Goal: Information Seeking & Learning: Learn about a topic

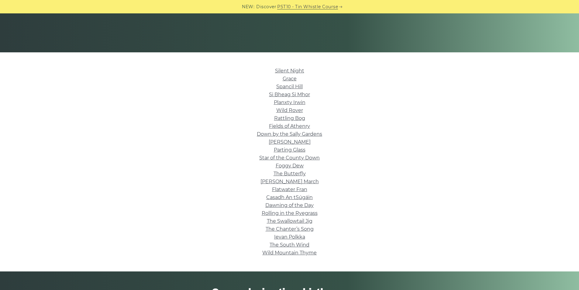
scroll to position [122, 0]
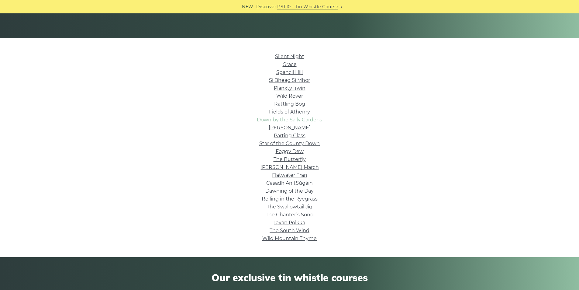
click at [302, 119] on link "Down by the Sally Gardens" at bounding box center [289, 120] width 65 height 6
click at [275, 142] on link "Star of the County Down" at bounding box center [289, 143] width 60 height 6
click at [288, 135] on link "Parting Glass" at bounding box center [290, 136] width 32 height 6
click at [288, 55] on link "Silent Night" at bounding box center [289, 56] width 29 height 6
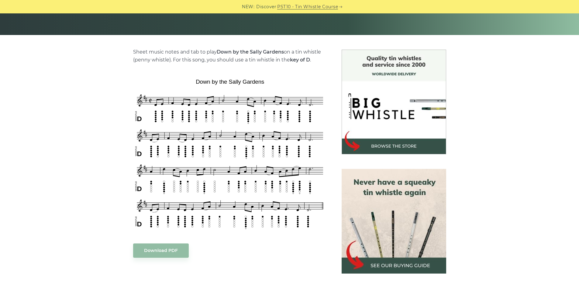
scroll to position [152, 0]
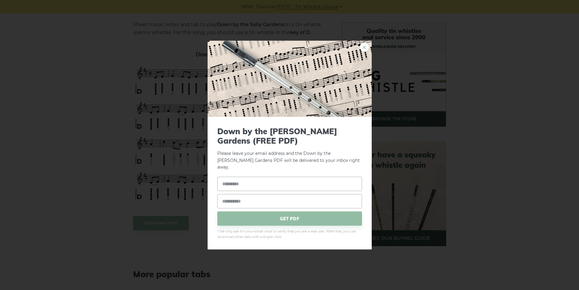
click at [363, 49] on link "×" at bounding box center [364, 46] width 9 height 9
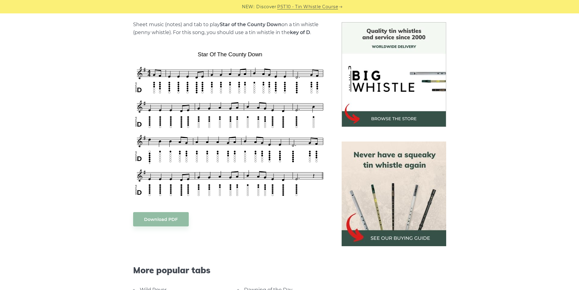
scroll to position [182, 0]
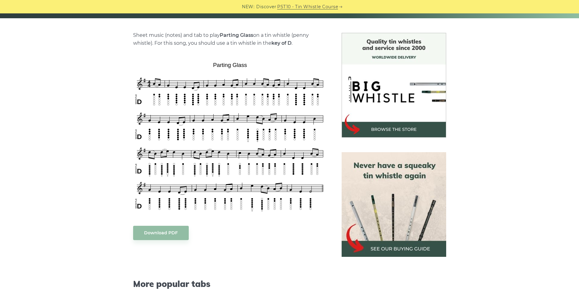
scroll to position [152, 0]
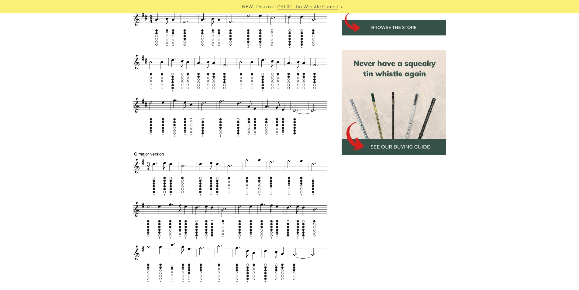
scroll to position [213, 0]
